Goal: Task Accomplishment & Management: Use online tool/utility

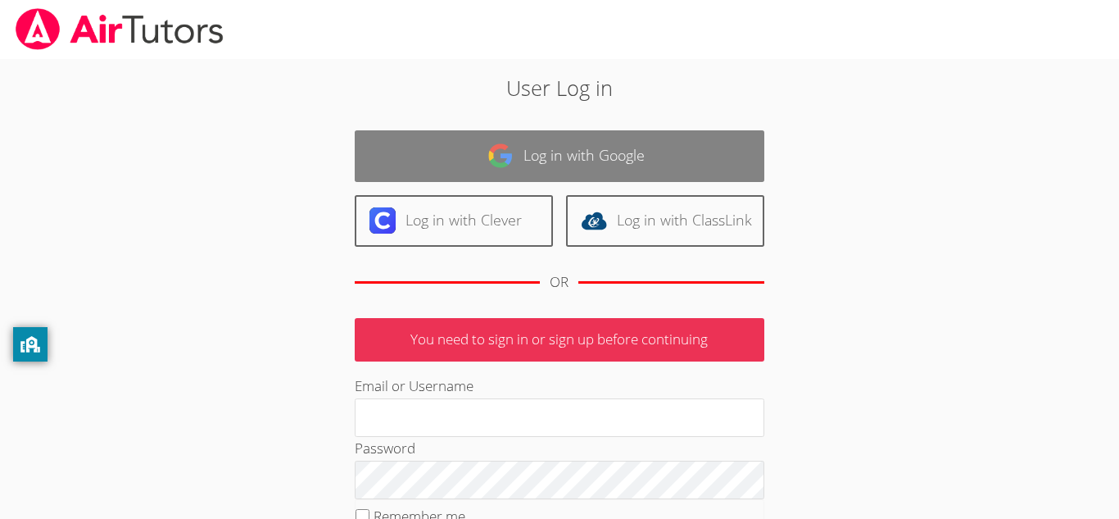
click at [682, 158] on link "Log in with Google" at bounding box center [560, 156] width 410 height 52
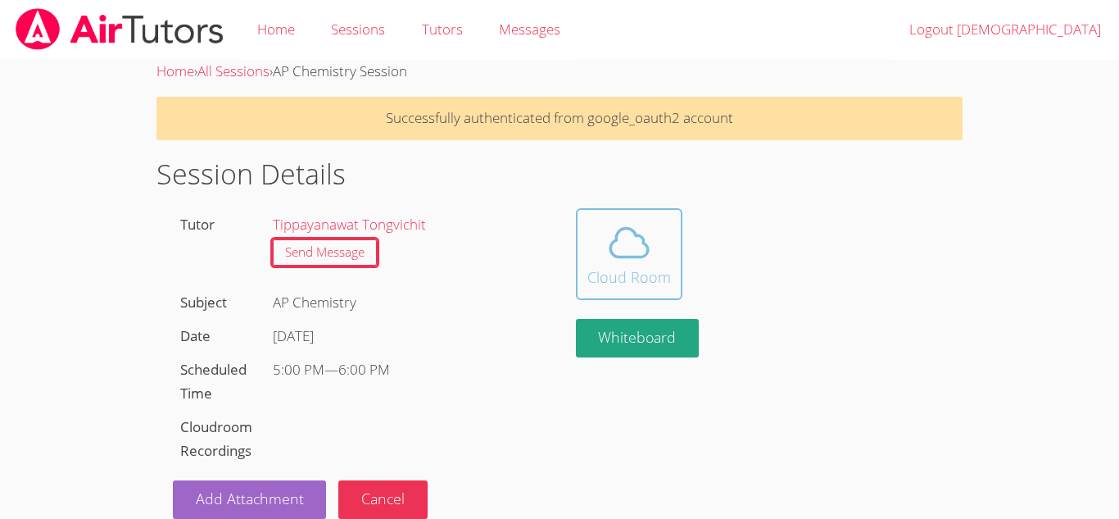
click at [625, 270] on div "Cloud Room" at bounding box center [630, 277] width 84 height 23
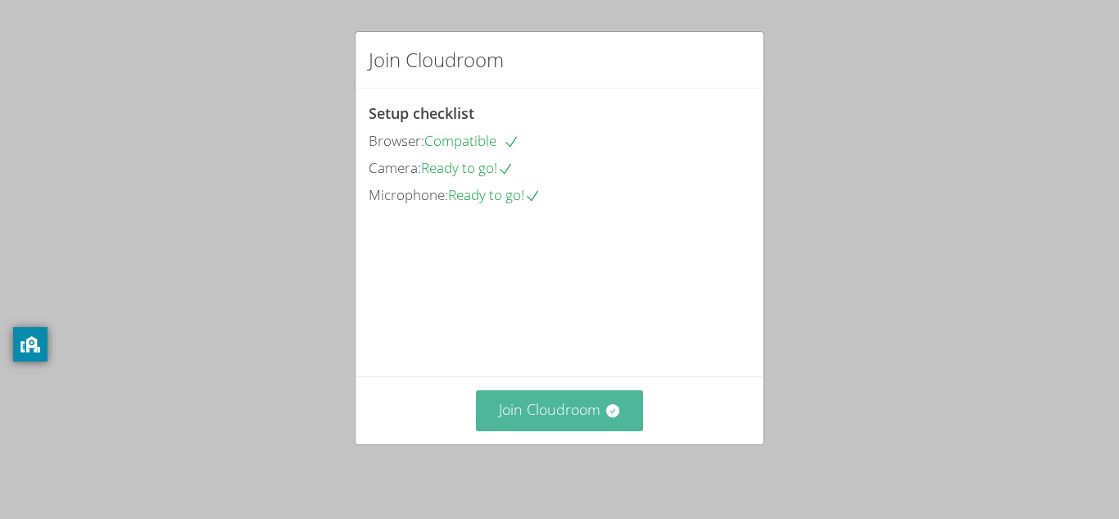
click at [607, 409] on icon at bounding box center [612, 410] width 13 height 13
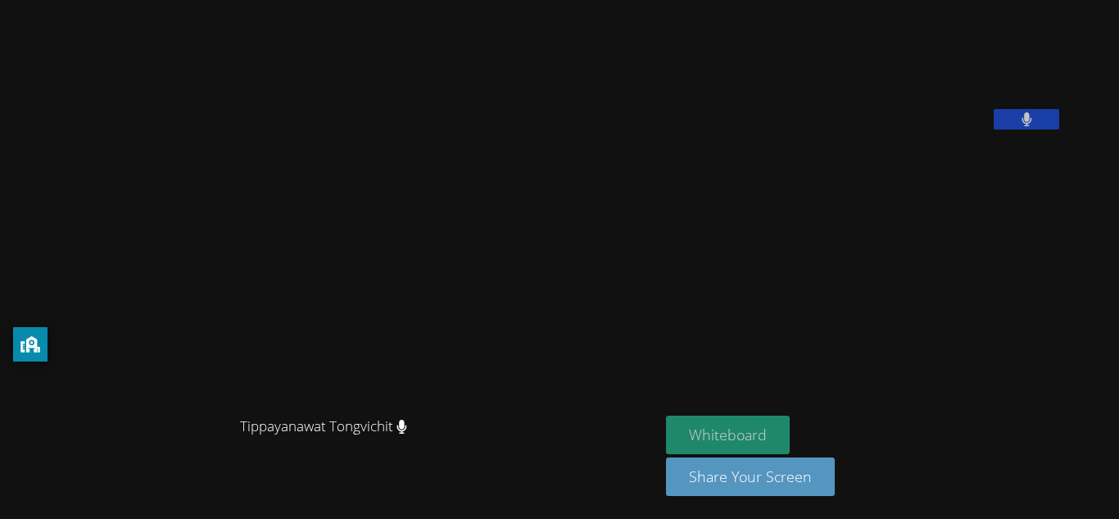
click at [790, 428] on button "Whiteboard" at bounding box center [728, 434] width 124 height 39
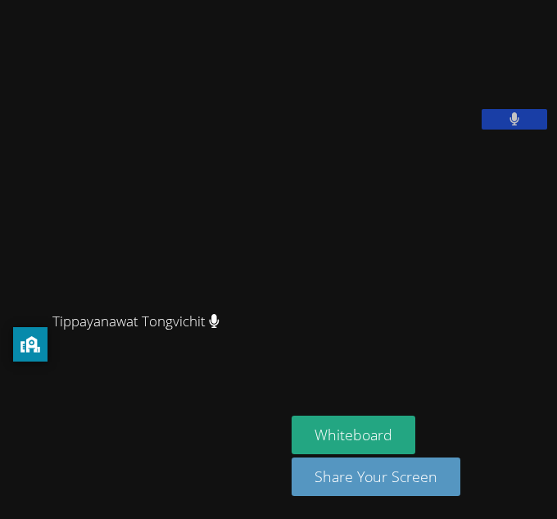
click at [556, 217] on aside "Kristiana Davis Whiteboard Share Your Screen" at bounding box center [421, 259] width 272 height 519
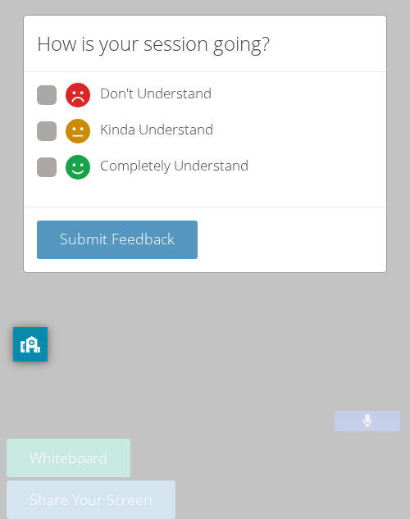
click at [215, 168] on span "Completely Understand" at bounding box center [174, 167] width 148 height 25
click at [79, 168] on input "Completely Understand" at bounding box center [73, 164] width 14 height 14
radio input "true"
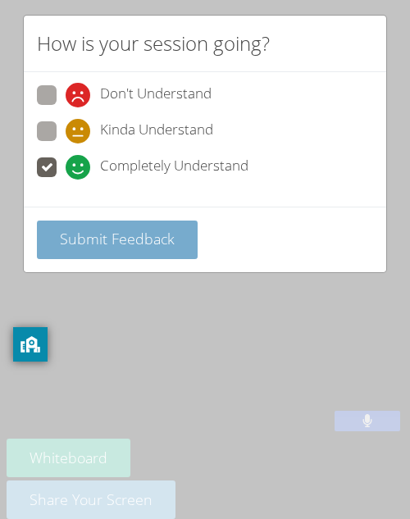
click at [144, 240] on span "Submit Feedback" at bounding box center [117, 239] width 115 height 20
